Goal: Task Accomplishment & Management: Use online tool/utility

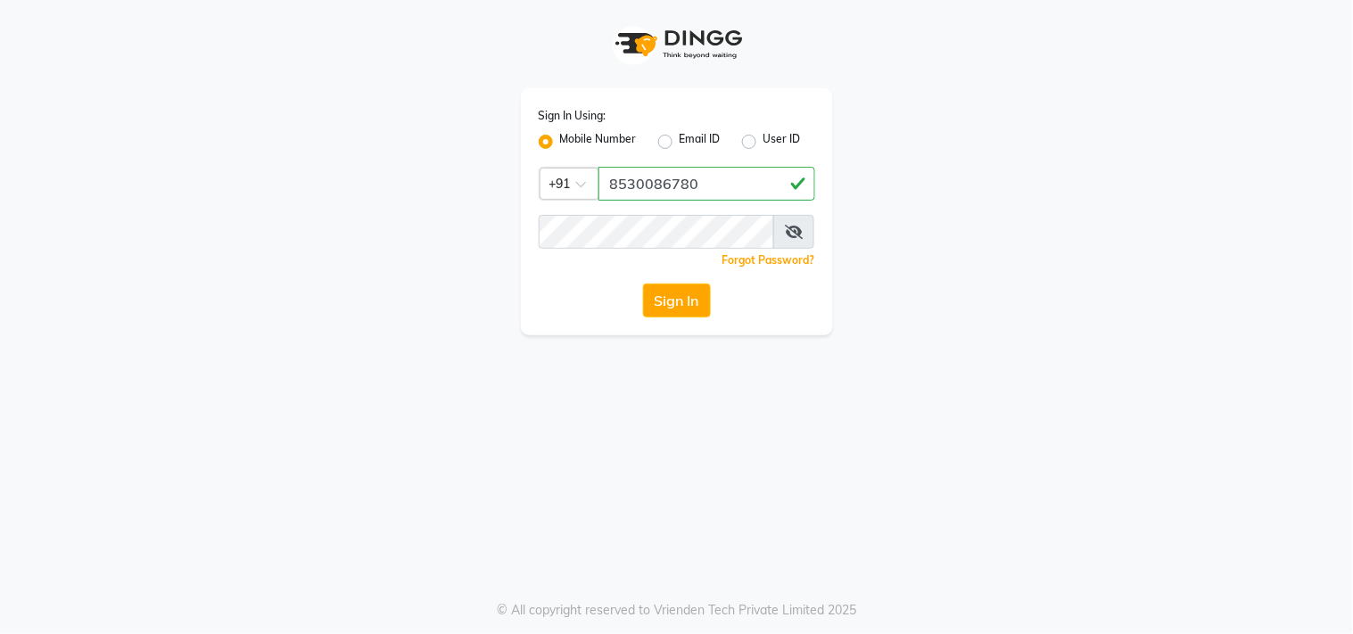
type input "8530086780"
click at [653, 296] on button "Sign In" at bounding box center [677, 301] width 68 height 34
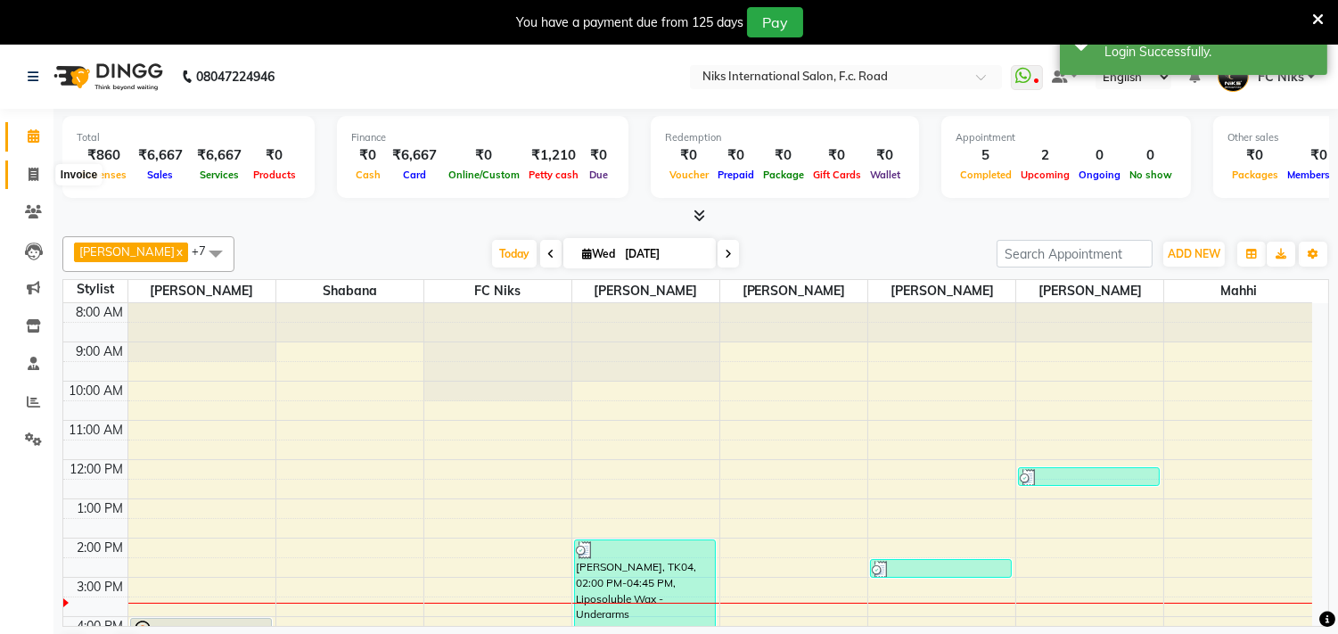
click at [30, 166] on span at bounding box center [33, 175] width 31 height 21
select select "service"
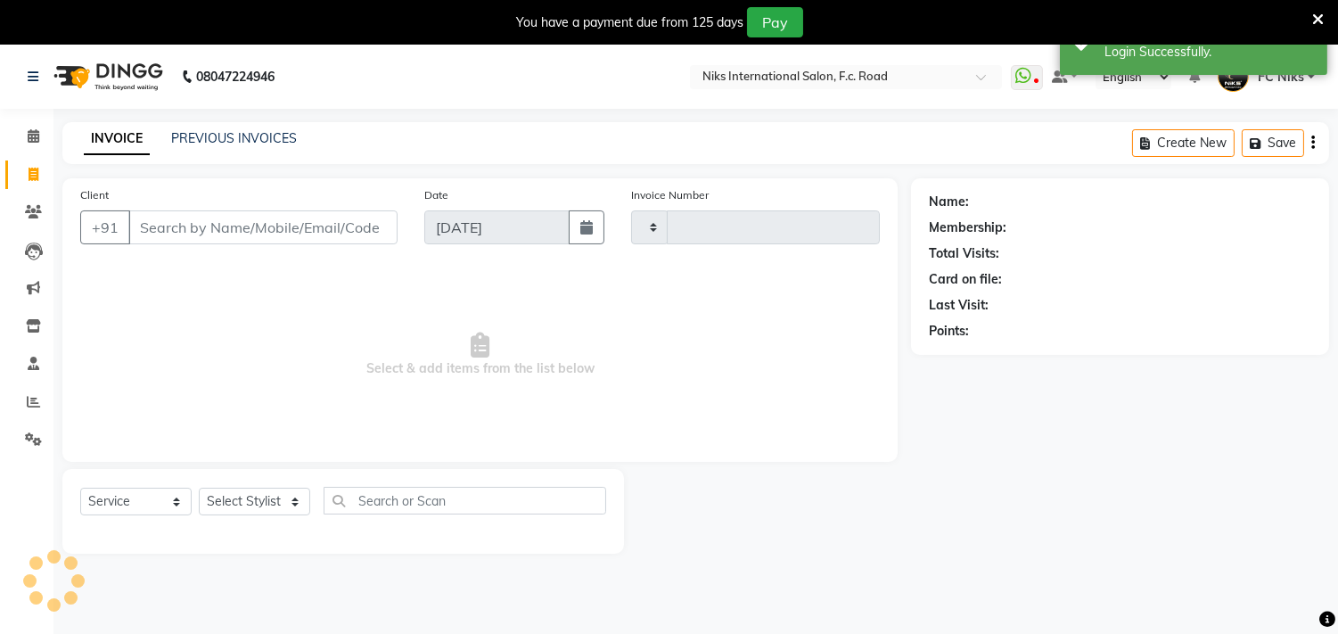
type input "1837"
select select "7"
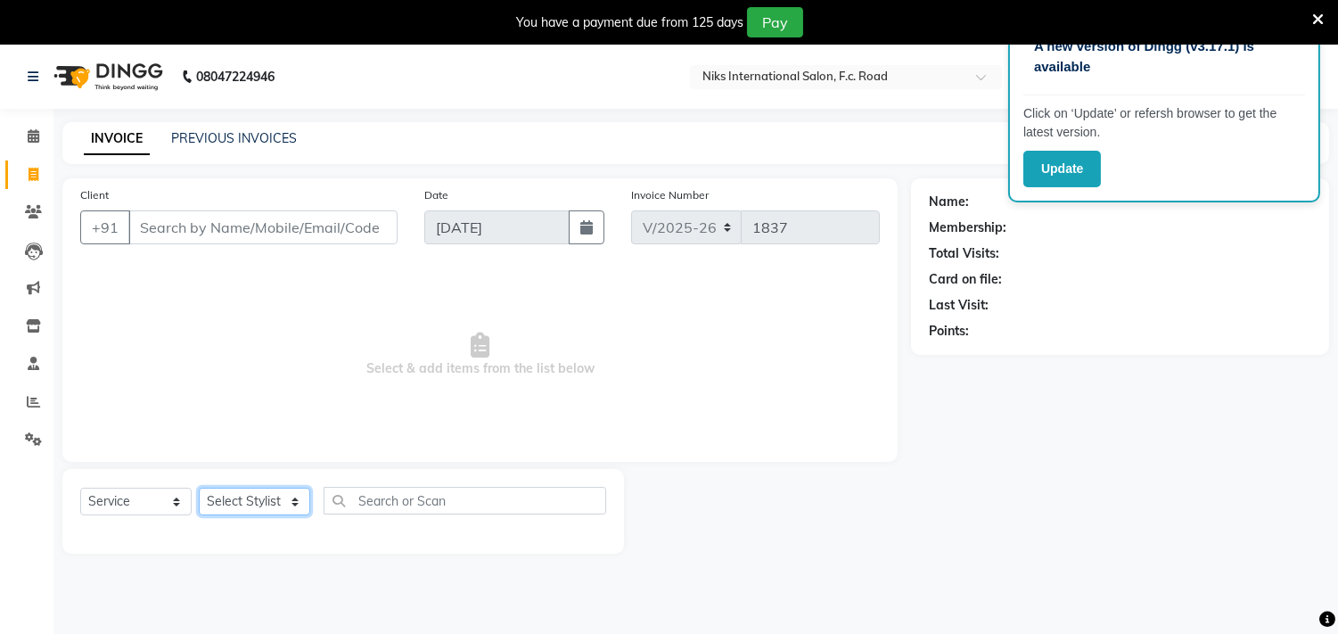
click at [273, 502] on select "Select Stylist [PERSON_NAME] [PERSON_NAME] CA [PERSON_NAME] Niks [PERSON_NAME] …" at bounding box center [254, 502] width 111 height 28
select select "159"
click at [199, 489] on select "Select Stylist [PERSON_NAME] [PERSON_NAME] CA [PERSON_NAME] Niks [PERSON_NAME] …" at bounding box center [254, 502] width 111 height 28
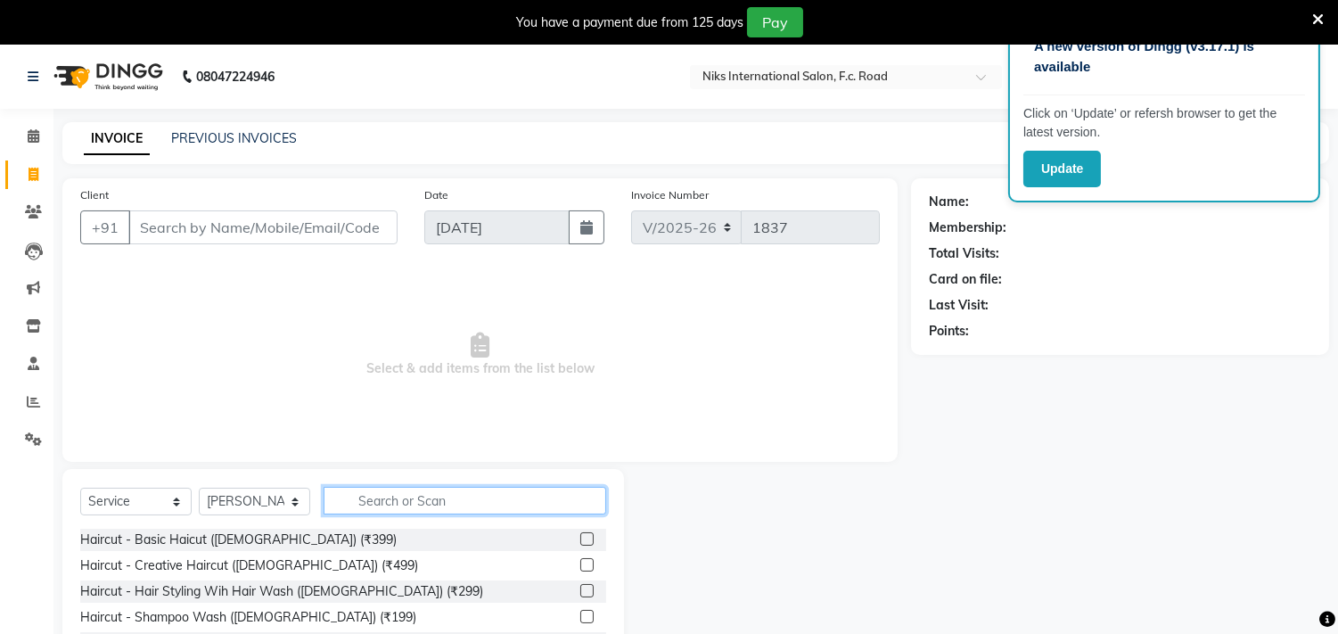
click at [424, 501] on input "text" at bounding box center [465, 501] width 283 height 28
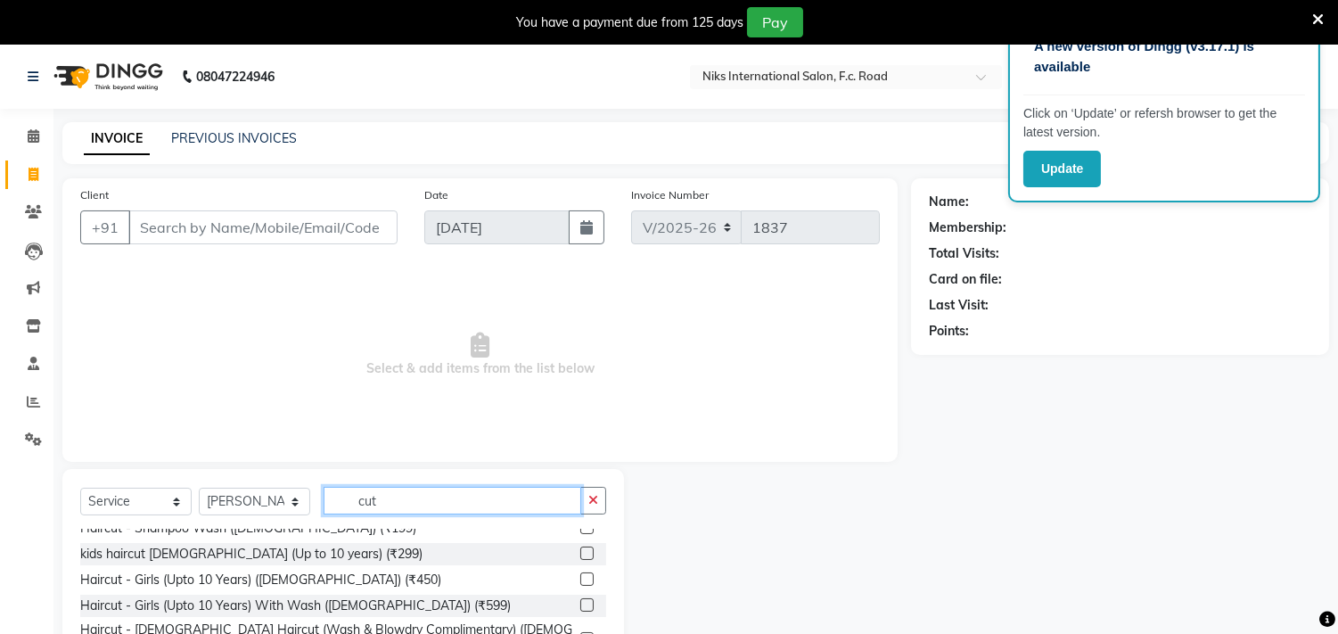
scroll to position [157, 0]
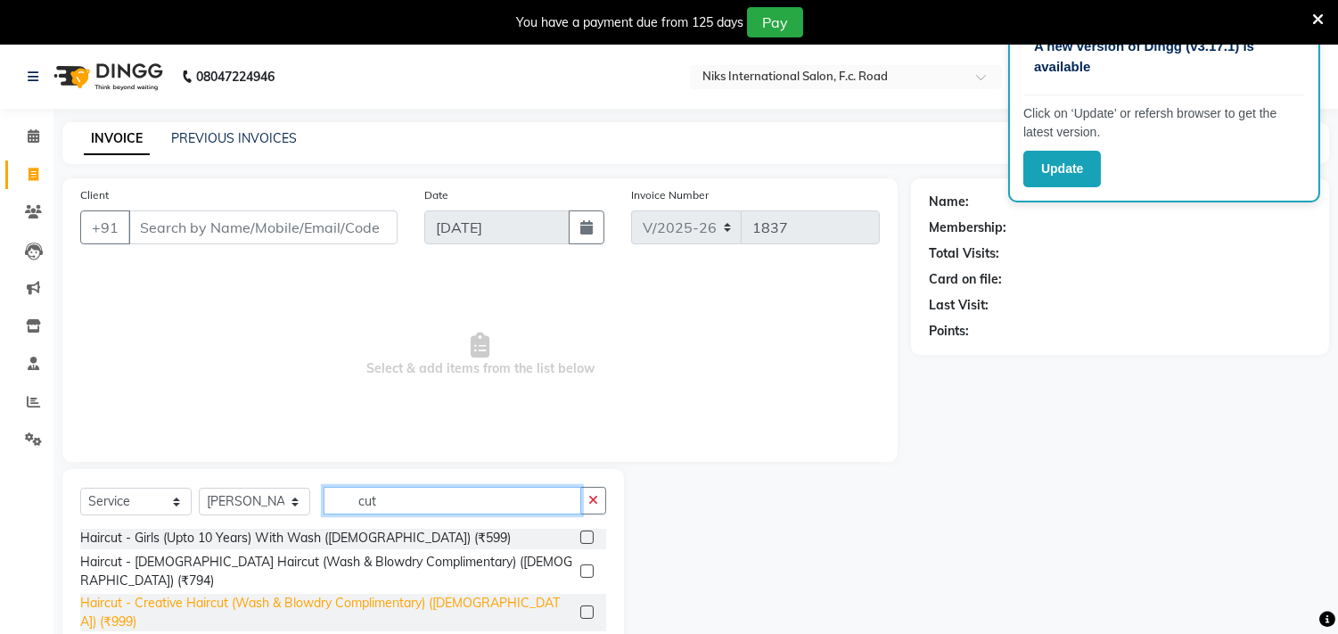
type input "cut"
click at [396, 594] on div "Haircut - Creative Haircut (Wash & Blowdry Complimentary) ([DEMOGRAPHIC_DATA]) …" at bounding box center [326, 612] width 493 height 37
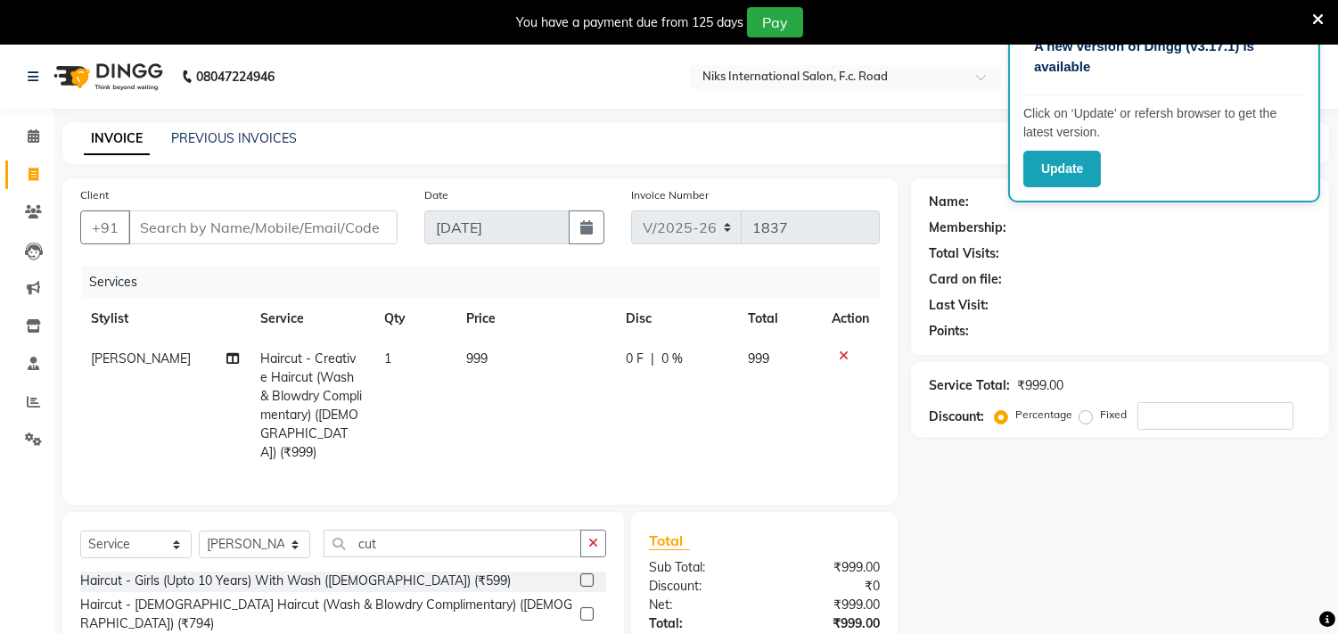
checkbox input "false"
click at [243, 226] on input "Client" at bounding box center [262, 227] width 269 height 34
type input "8"
type input "0"
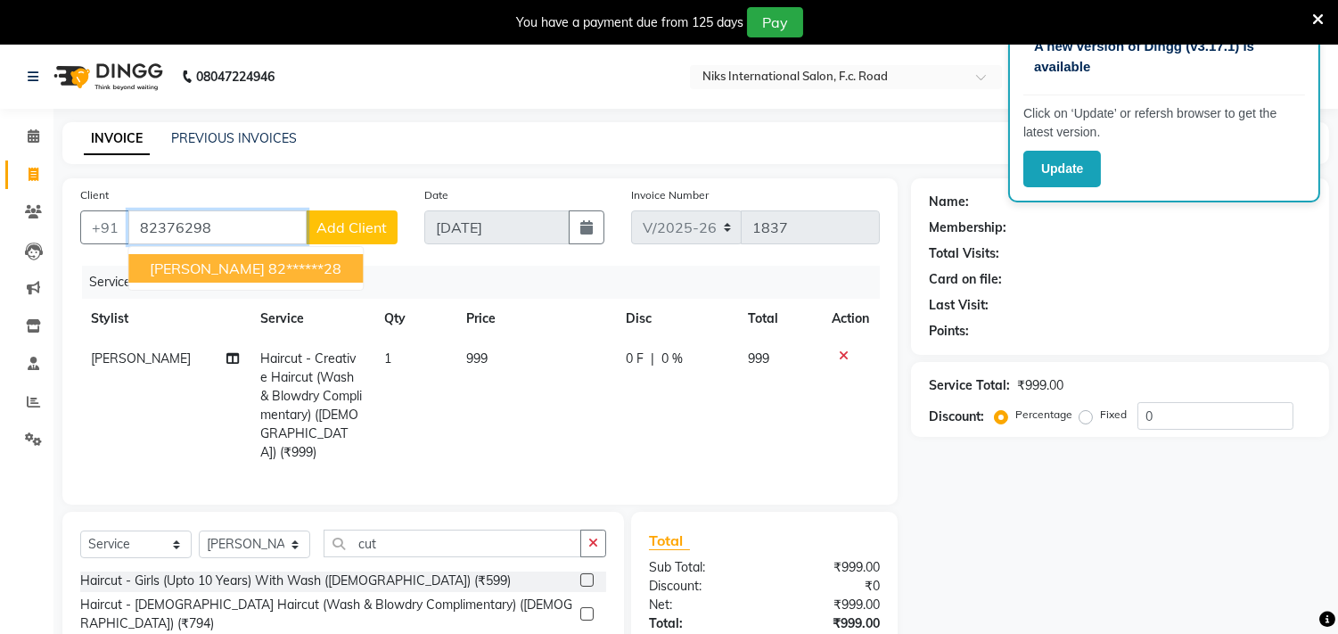
click at [210, 271] on span "[PERSON_NAME]" at bounding box center [207, 268] width 115 height 18
type input "82******28"
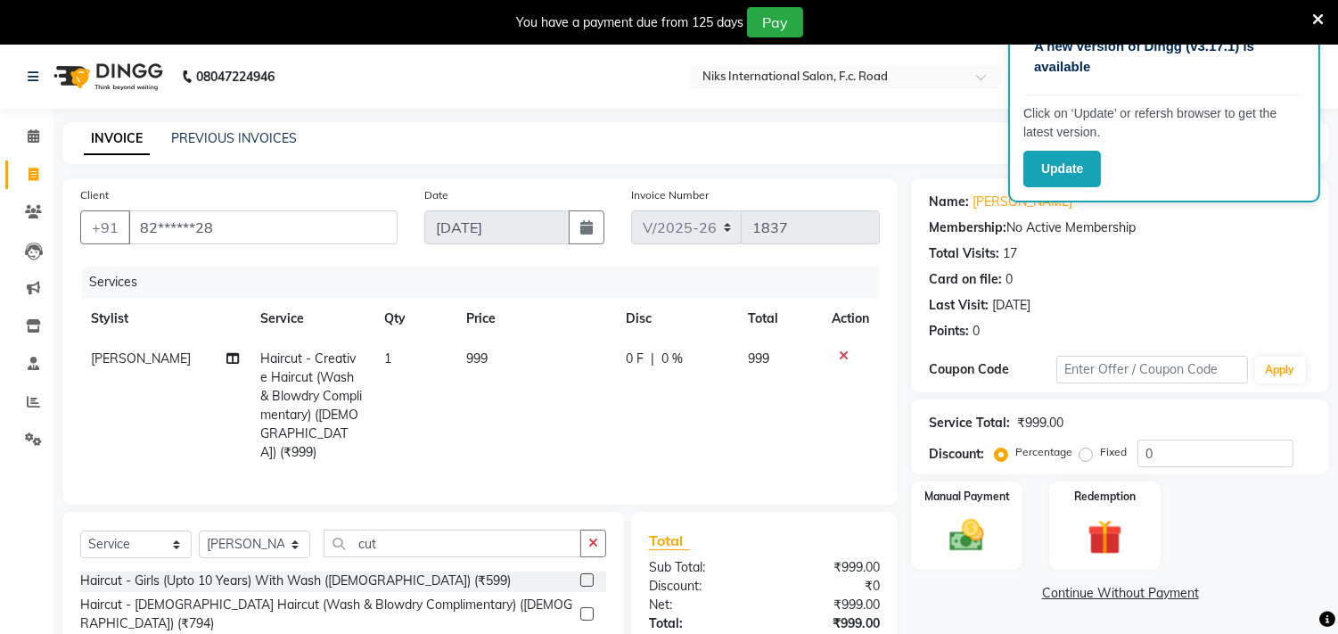
click at [512, 360] on td "999" at bounding box center [536, 406] width 160 height 134
select select "159"
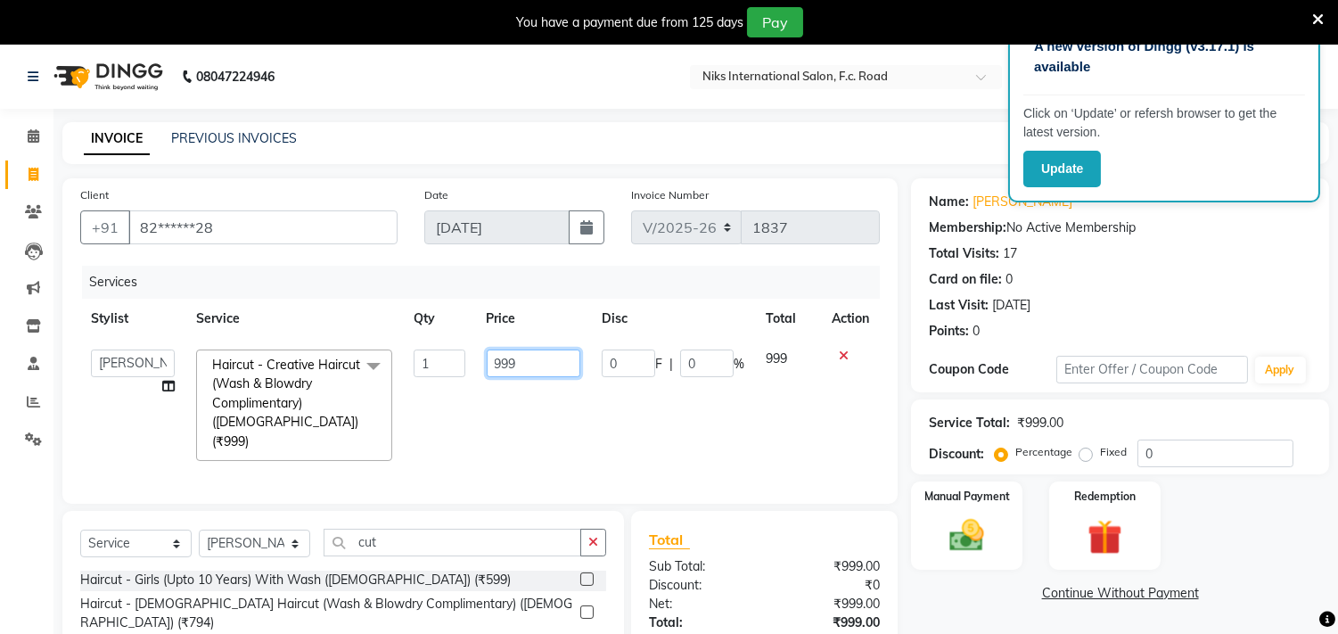
drag, startPoint x: 512, startPoint y: 360, endPoint x: 521, endPoint y: 355, distance: 10.4
click at [521, 355] on input "999" at bounding box center [534, 364] width 94 height 28
type input "1000"
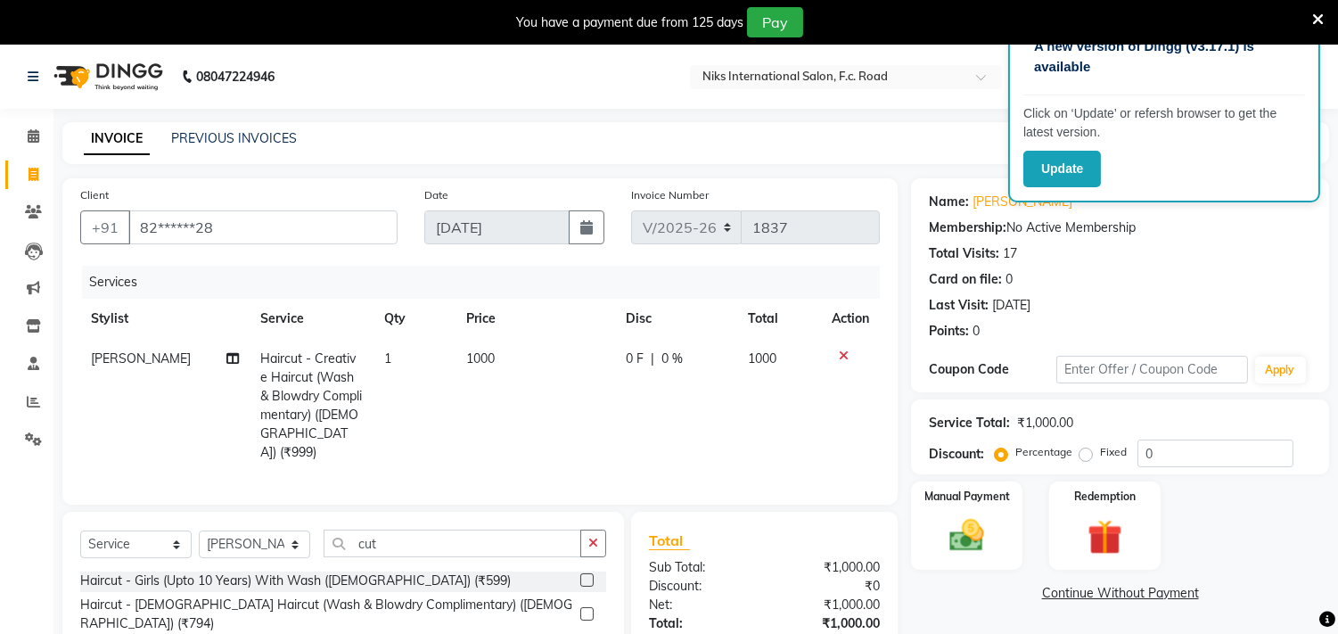
click at [528, 413] on td "1000" at bounding box center [536, 406] width 160 height 134
select select "159"
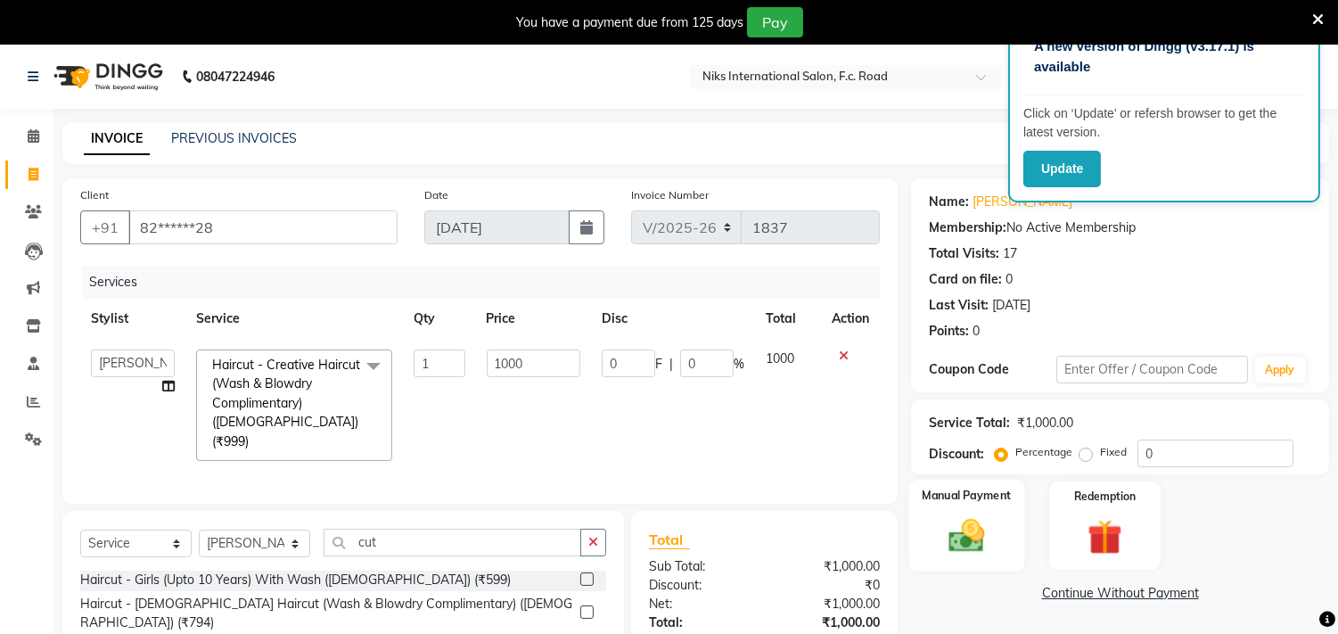
click at [992, 540] on img at bounding box center [967, 536] width 59 height 42
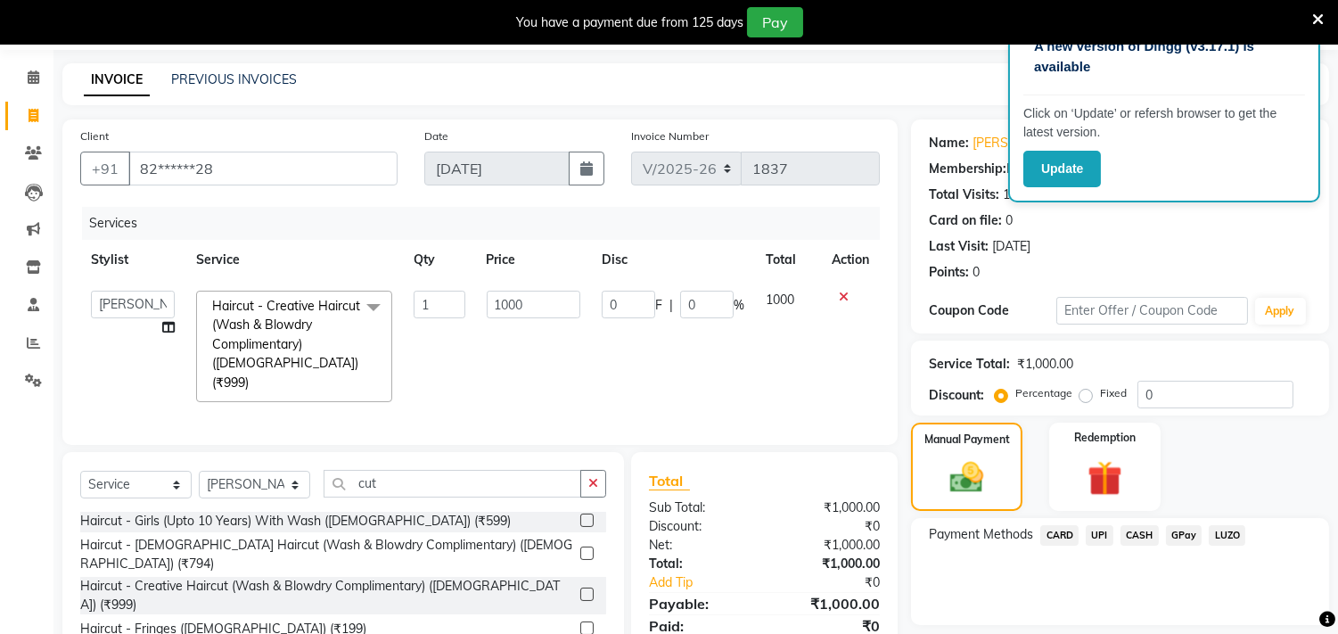
scroll to position [66, 0]
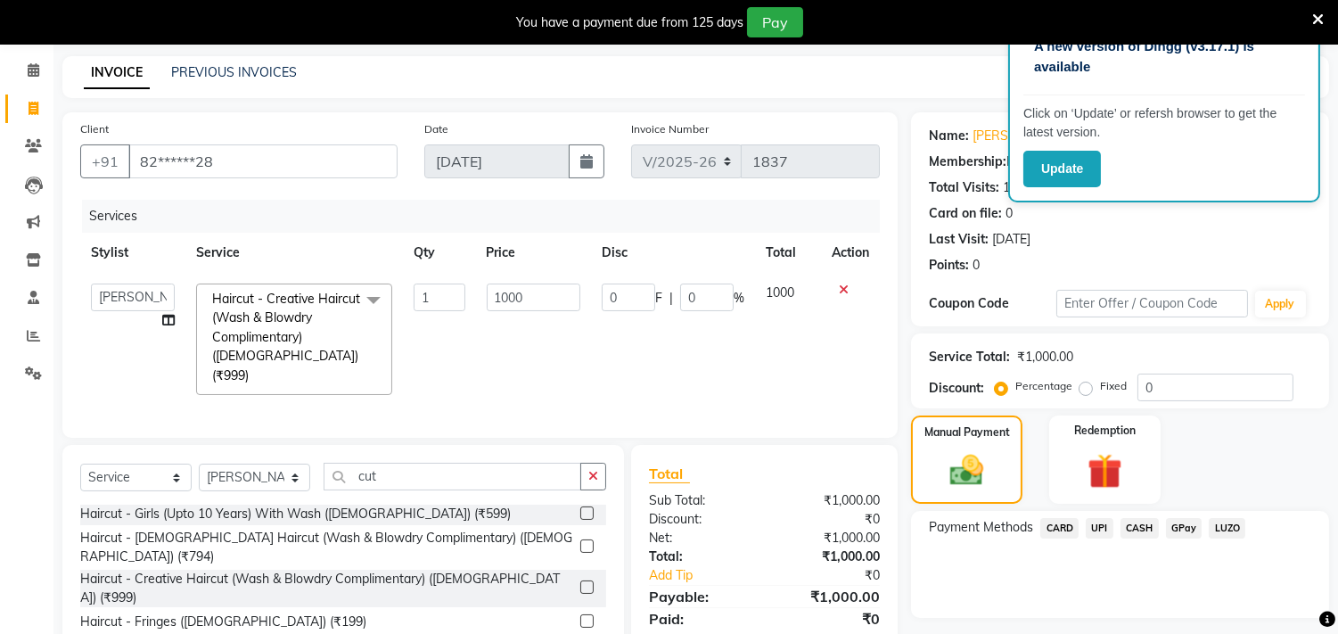
click at [1058, 523] on span "CARD" at bounding box center [1060, 528] width 38 height 21
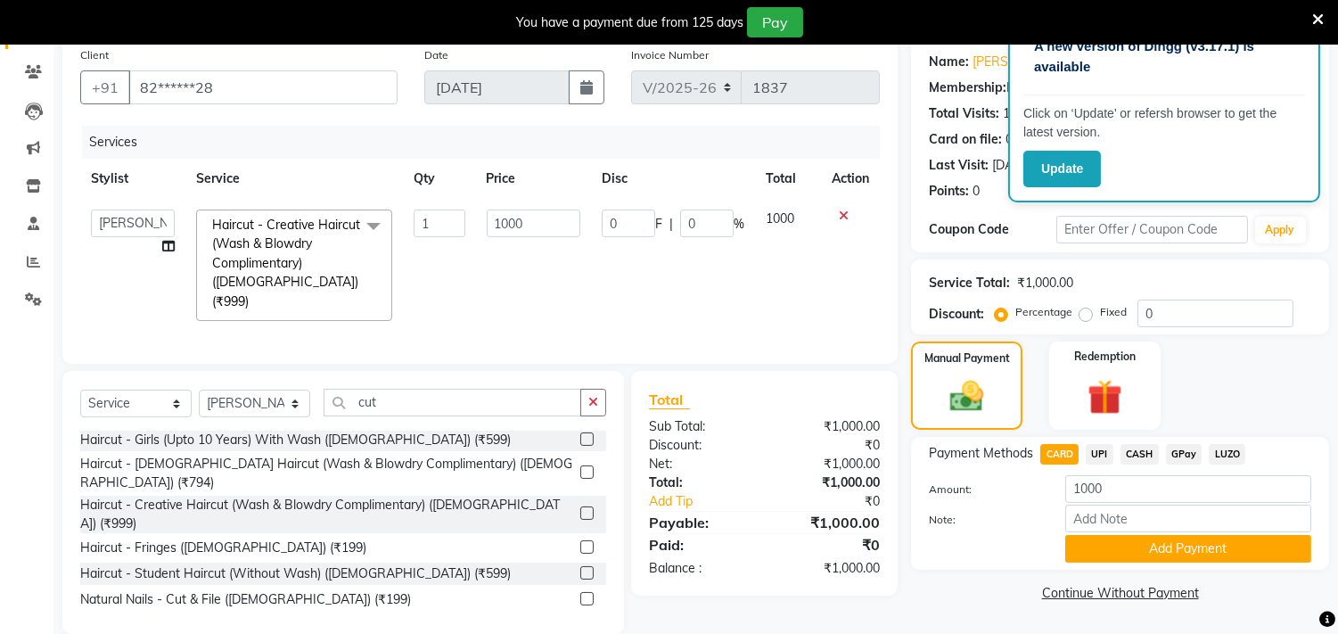
scroll to position [162, 0]
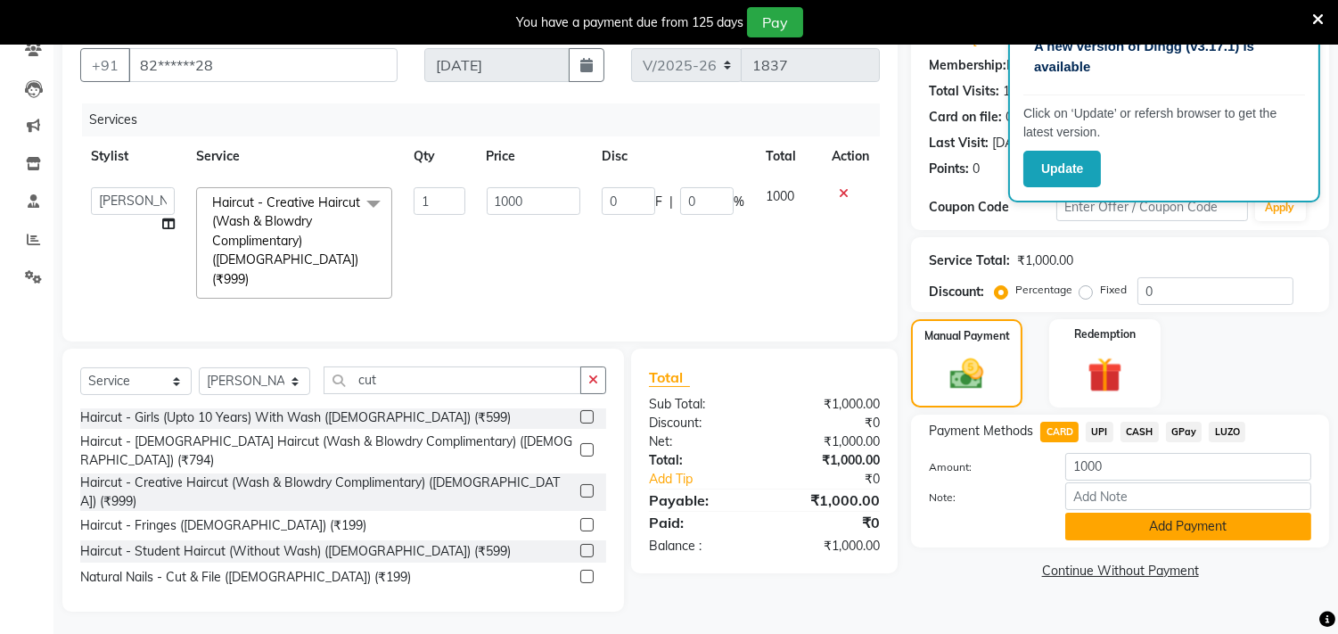
click at [1155, 518] on button "Add Payment" at bounding box center [1189, 527] width 246 height 28
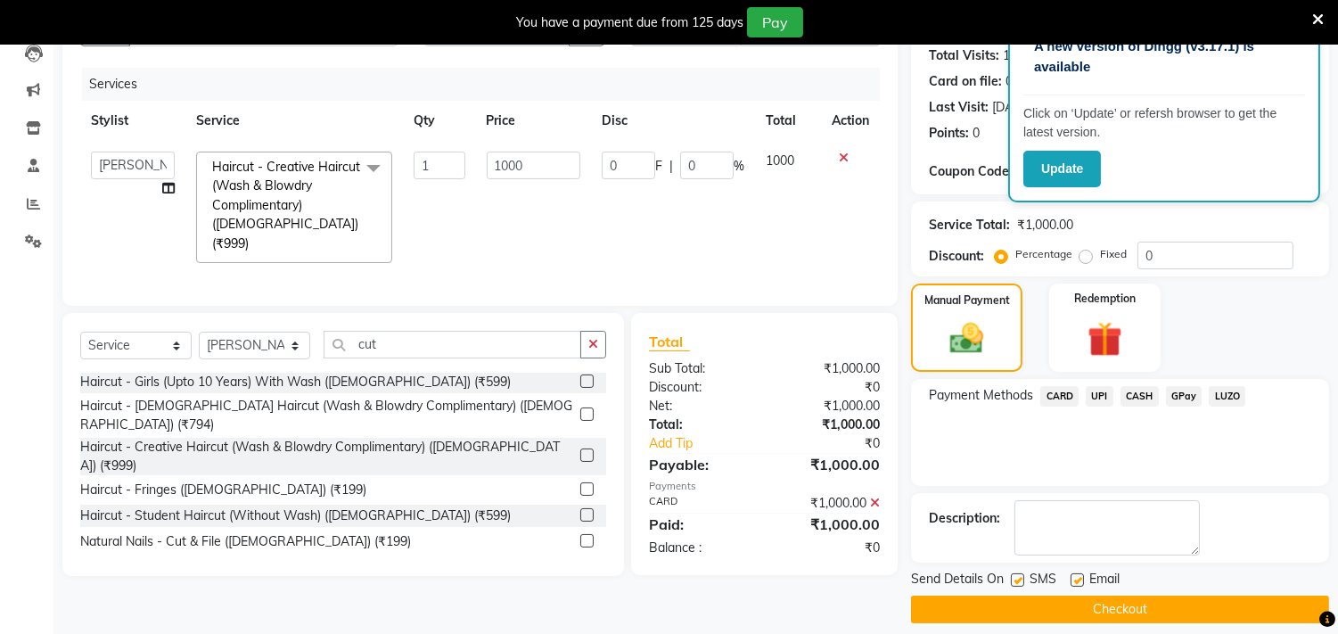
scroll to position [180, 0]
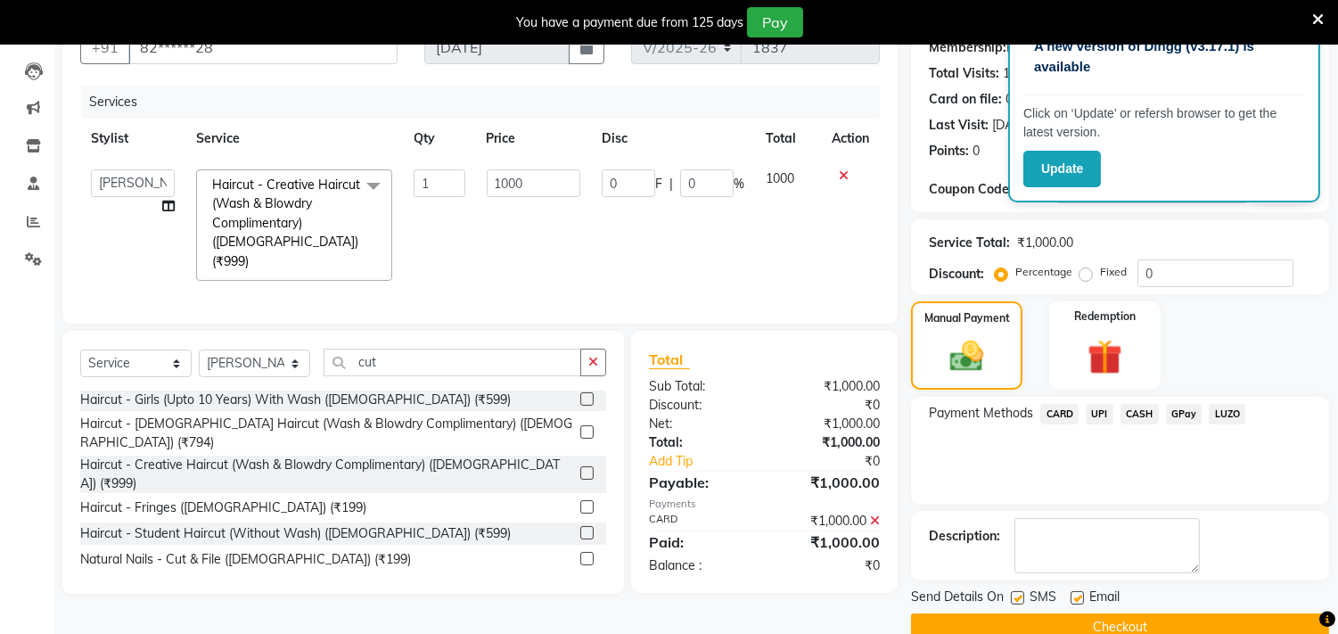
click at [1144, 621] on button "Checkout" at bounding box center [1120, 627] width 418 height 28
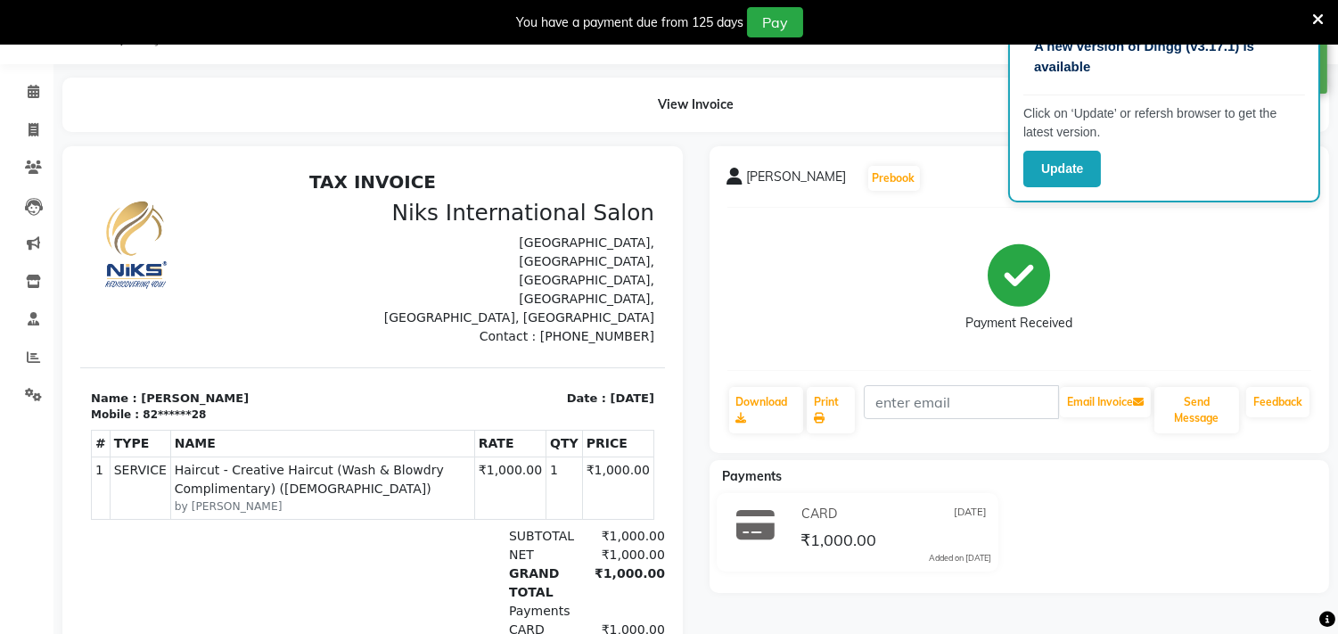
scroll to position [167, 0]
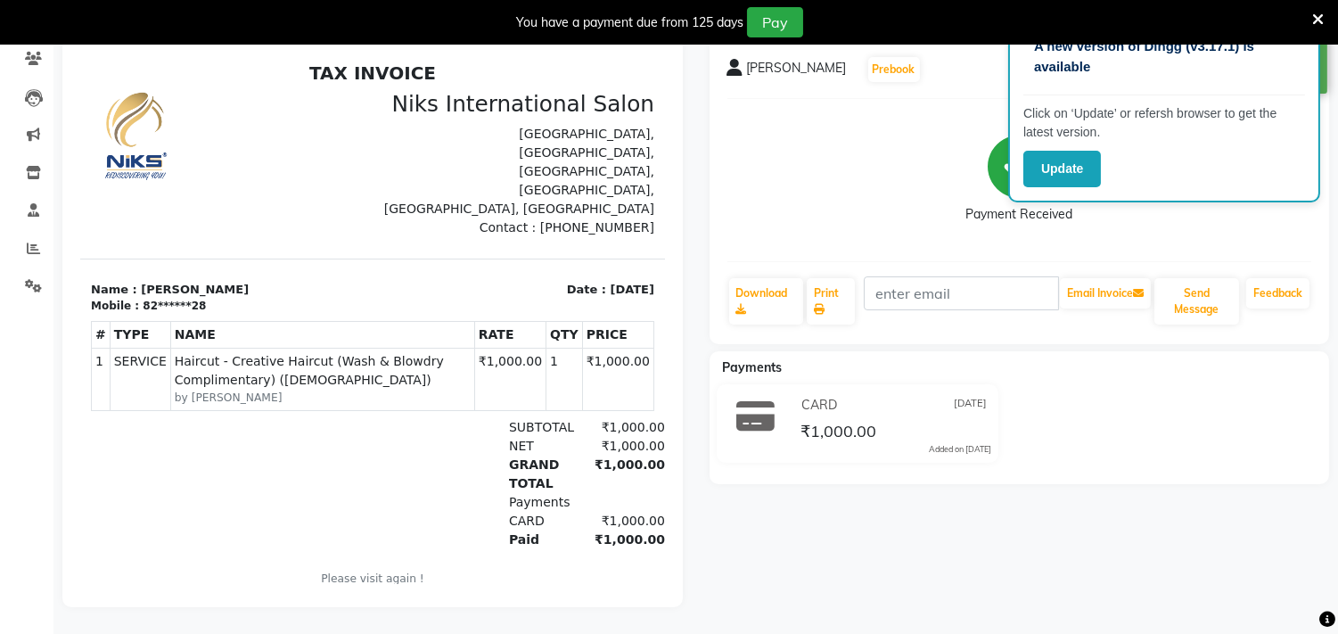
click at [1313, 7] on div at bounding box center [1319, 22] width 12 height 30
click at [1318, 19] on icon at bounding box center [1319, 20] width 12 height 16
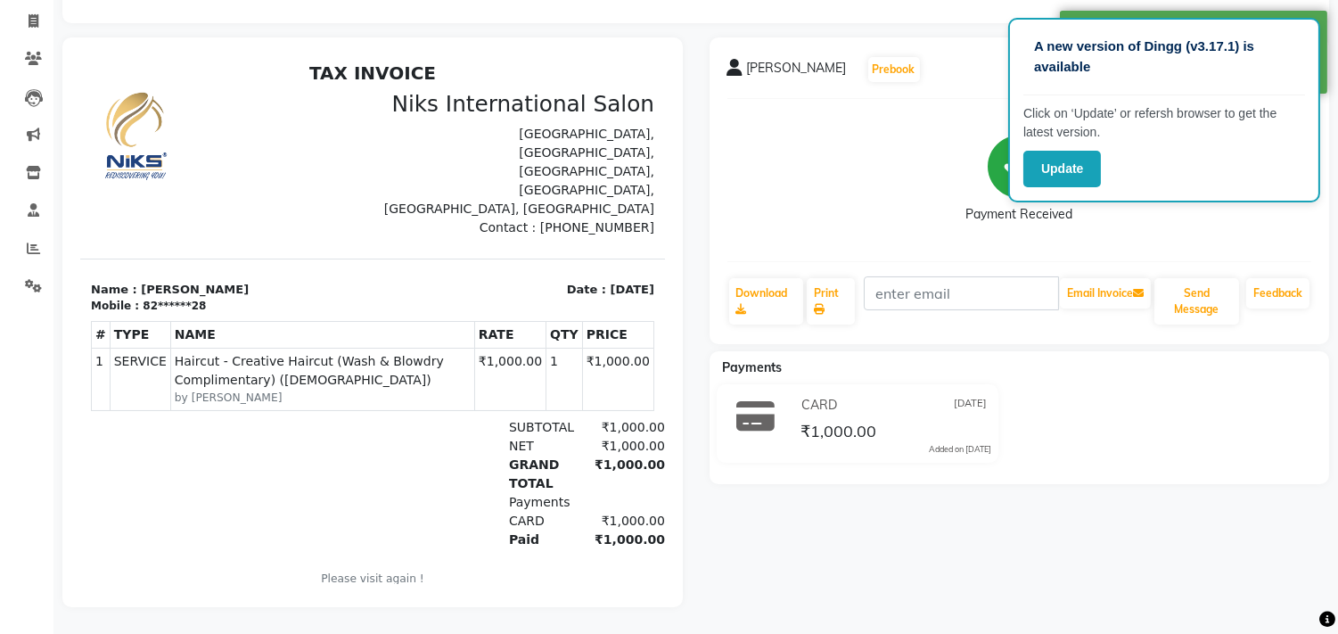
scroll to position [122, 0]
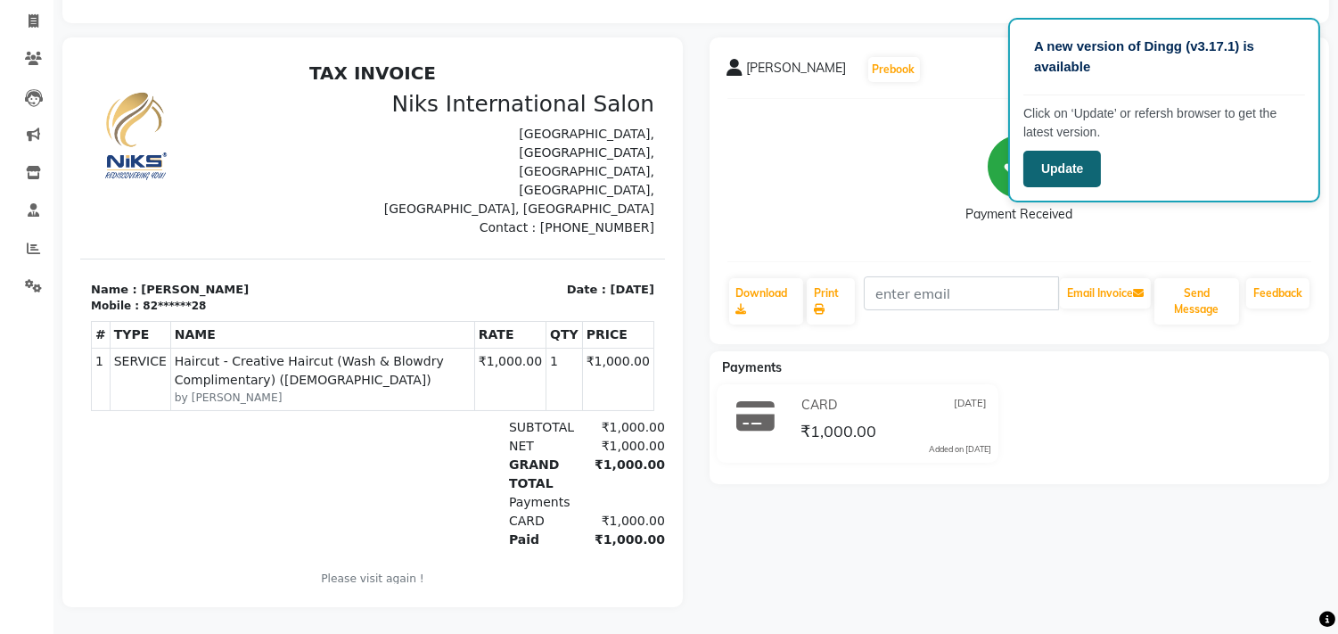
click at [1073, 169] on button "Update" at bounding box center [1063, 169] width 78 height 37
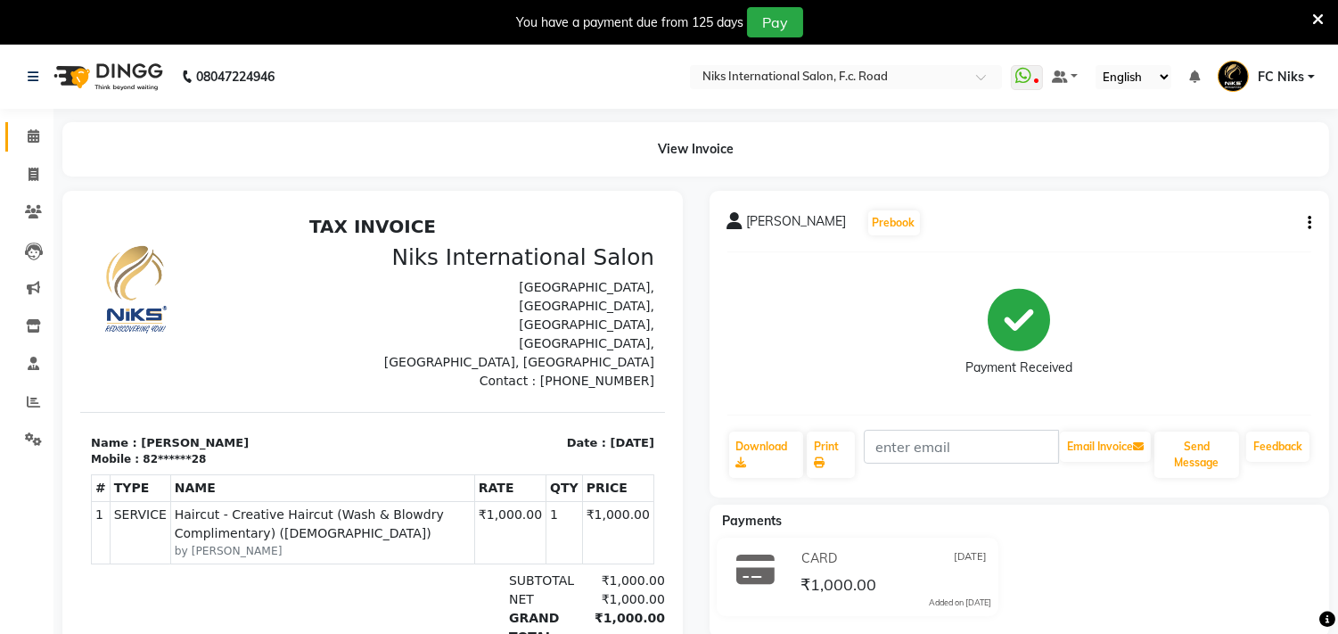
click at [28, 132] on icon at bounding box center [34, 135] width 12 height 13
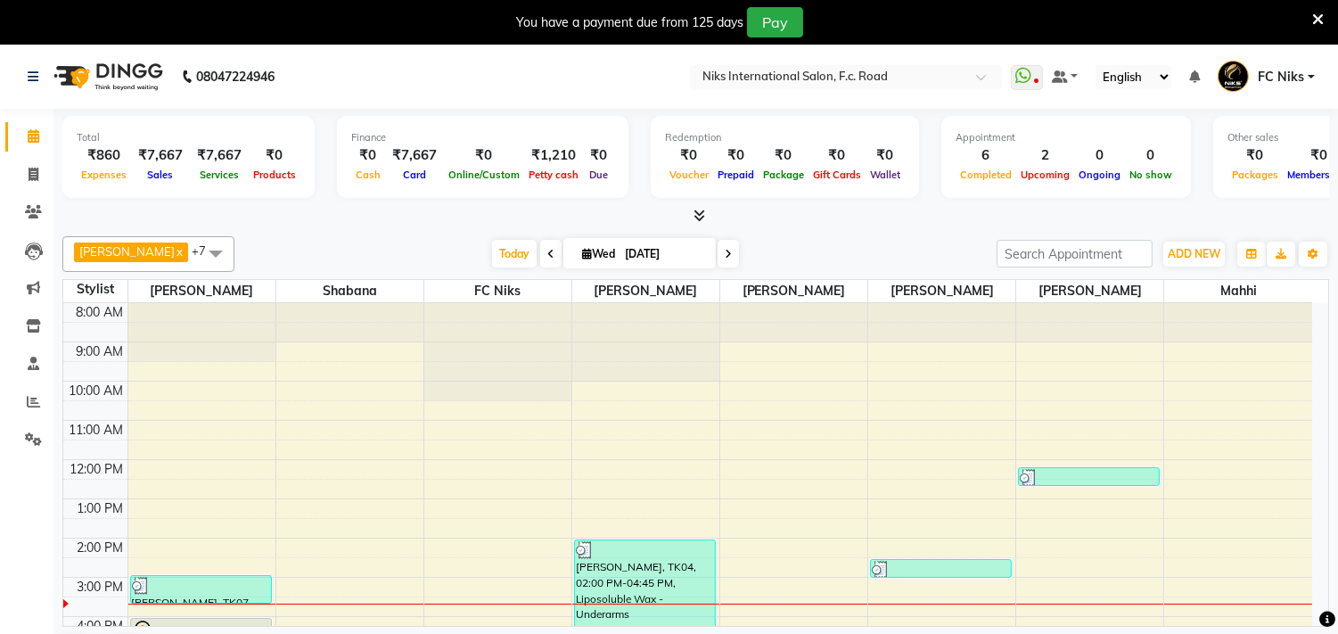
click at [1314, 20] on icon at bounding box center [1319, 20] width 12 height 16
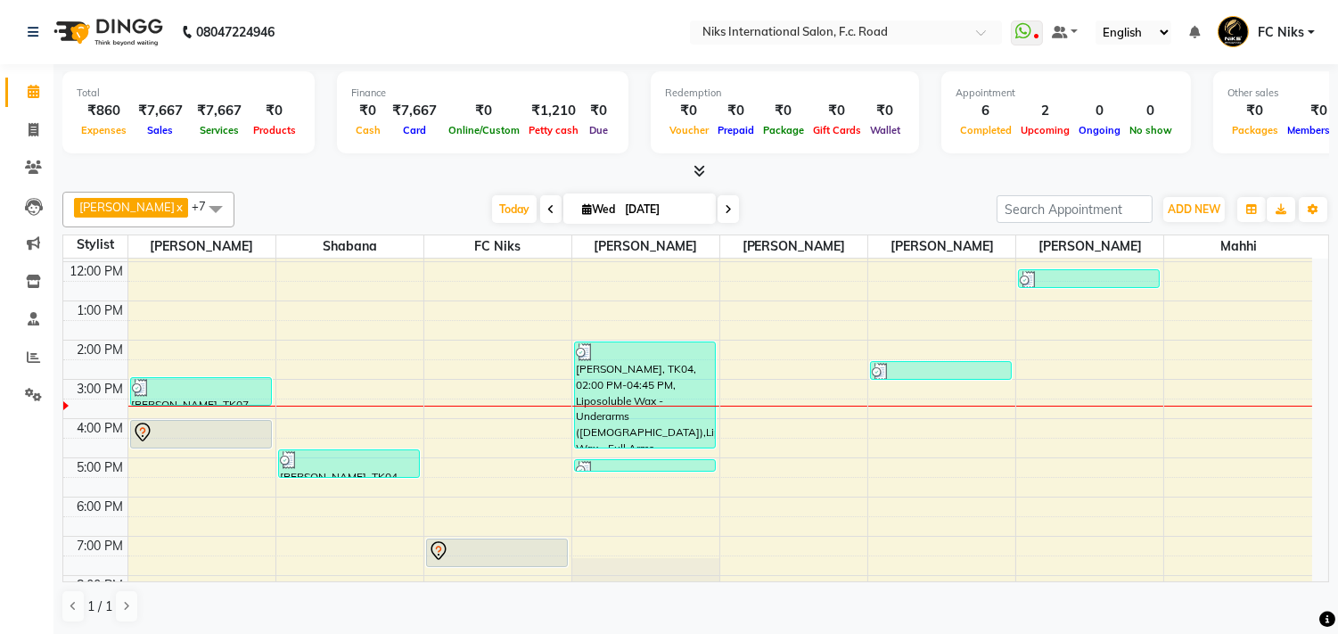
scroll to position [198, 0]
